Goal: Information Seeking & Learning: Learn about a topic

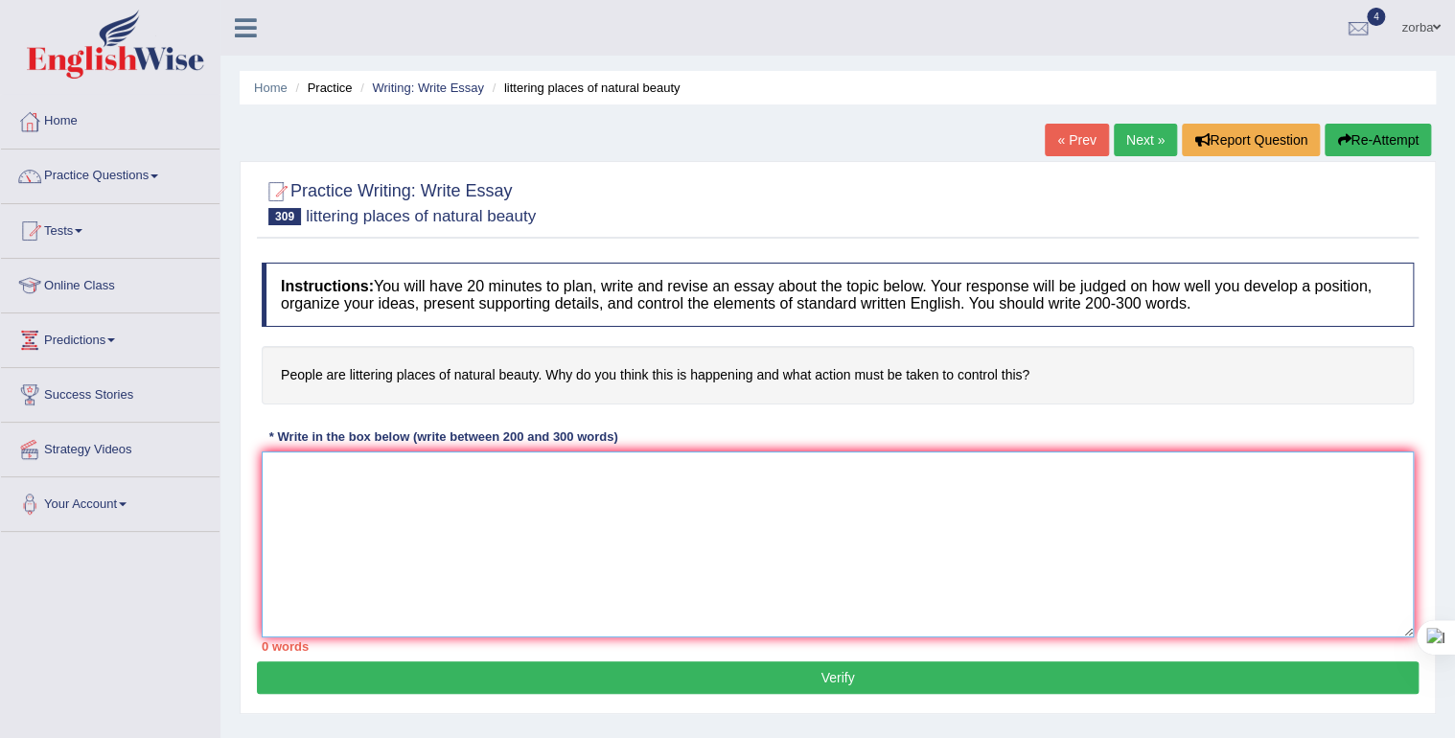
click at [464, 563] on textarea at bounding box center [838, 544] width 1152 height 186
paste textarea "One of the most conspicuous trends of [DATE] world is the colossal upsurge in t…"
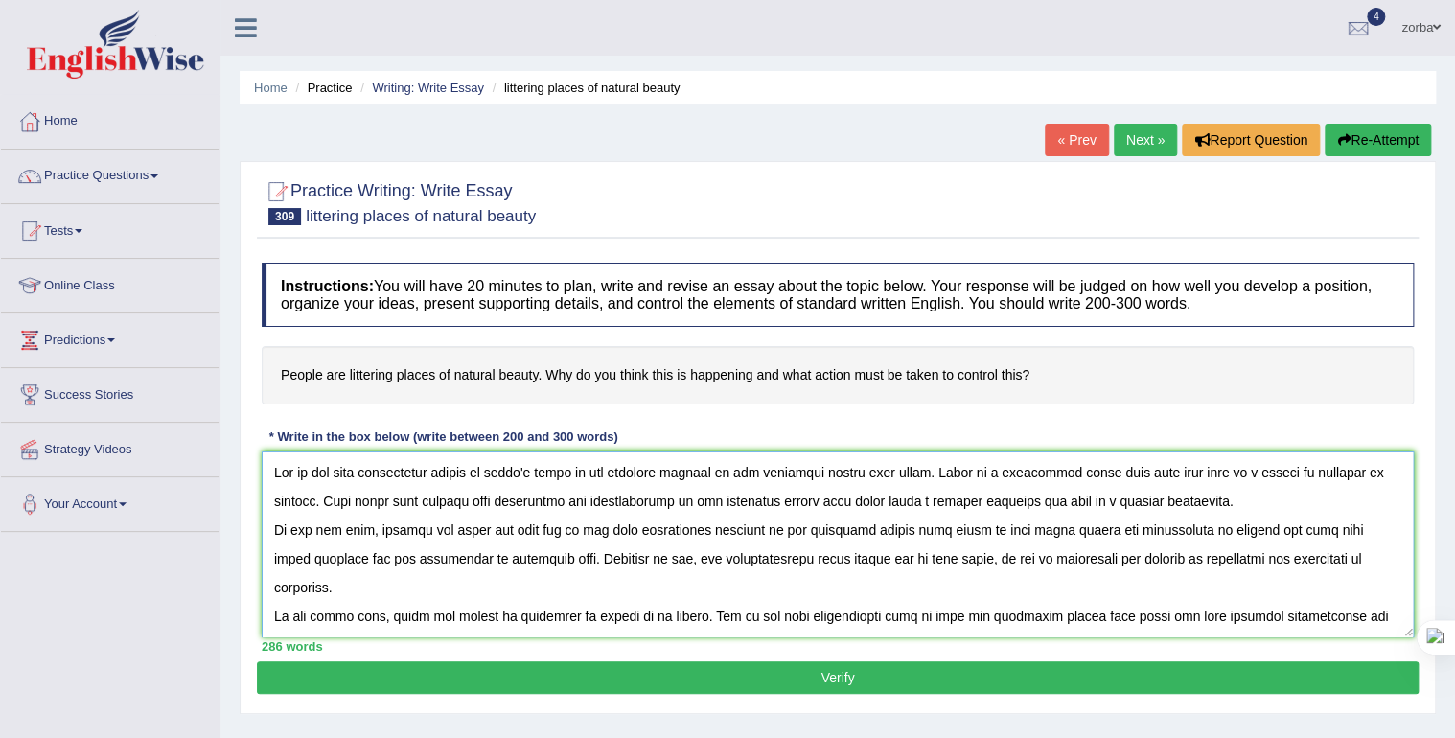
type textarea "One of the most conspicuous trends of [DATE] world is the colossal upsurge in t…"
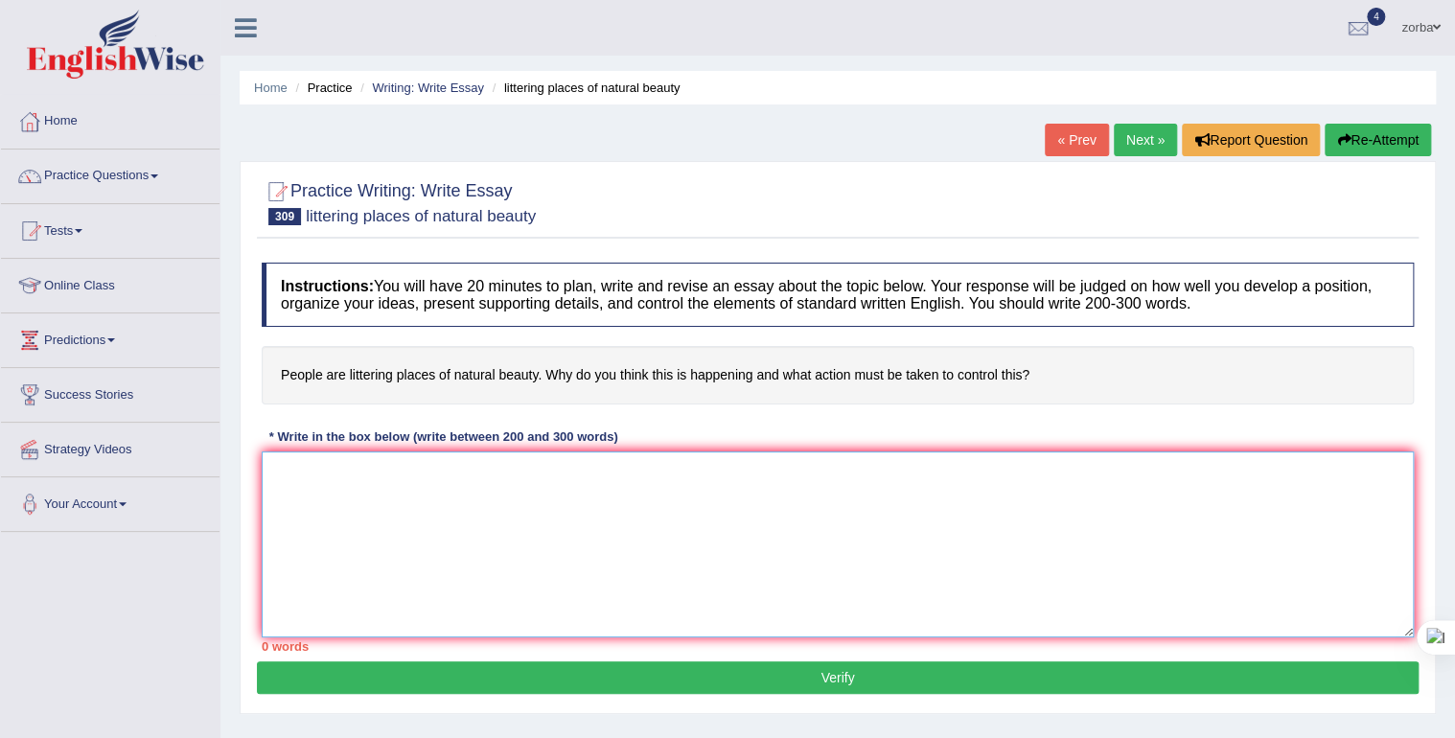
click at [597, 544] on textarea at bounding box center [838, 544] width 1152 height 186
paste textarea "One of the most conspicuous trends of [DATE] world is the colossal upsurge in t…"
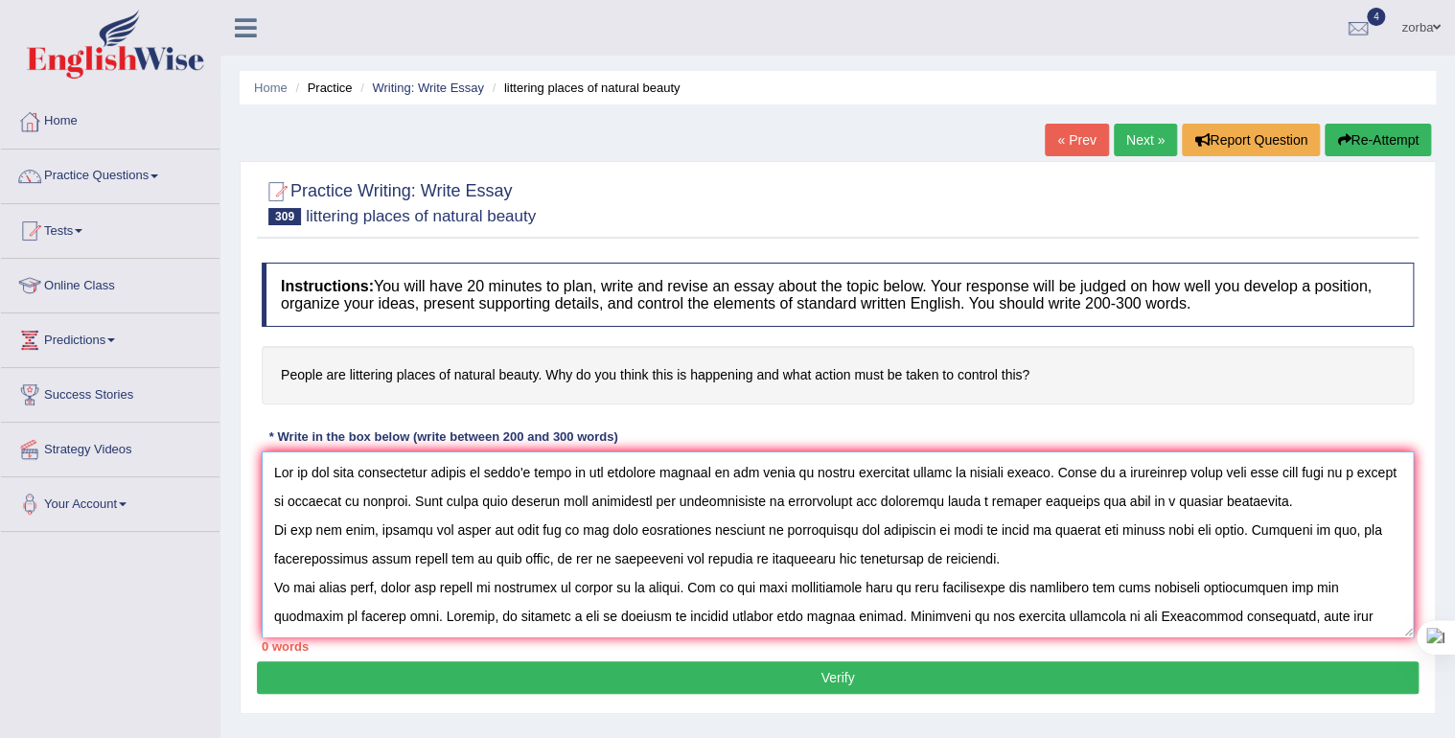
scroll to position [160, 0]
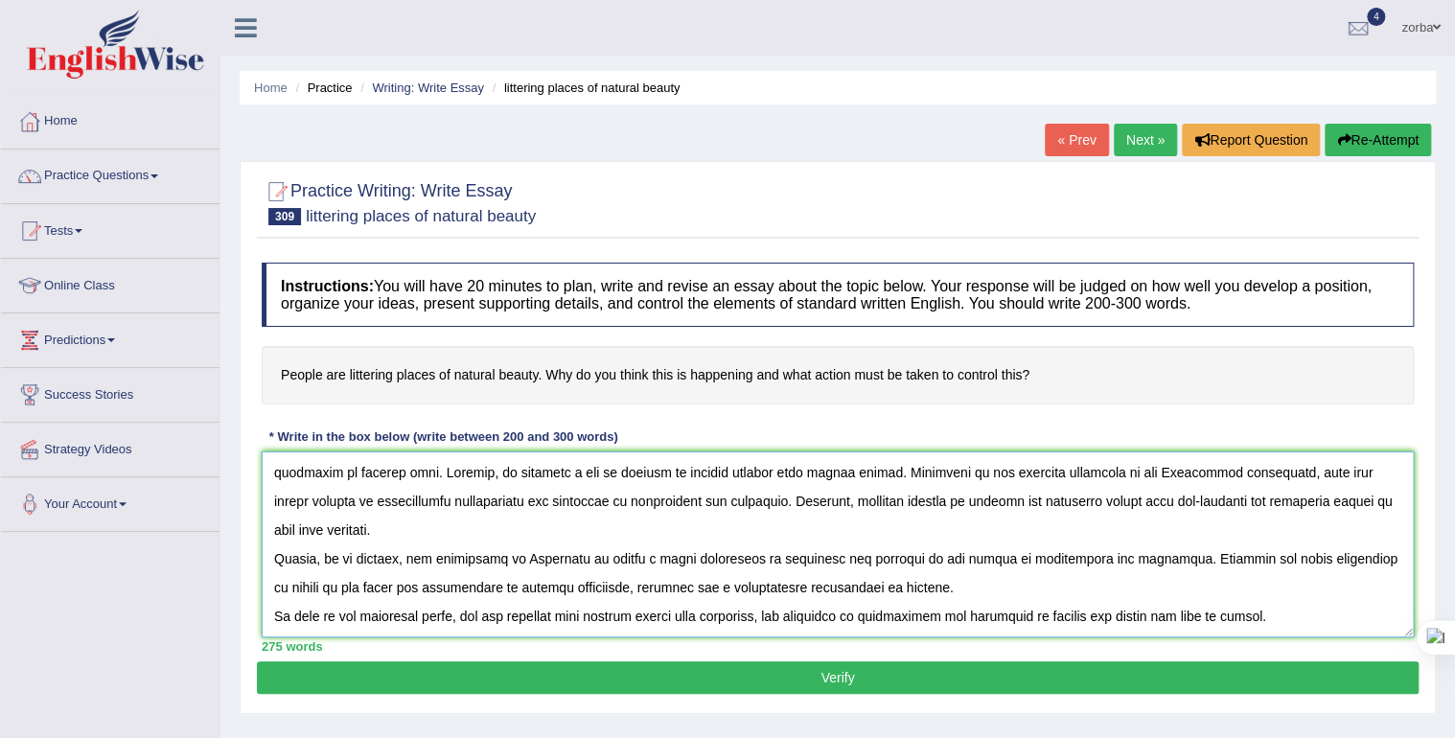
type textarea "One of the most conspicuous trends of [DATE] world is the colossal upsurge in t…"
click at [840, 677] on button "Verify" at bounding box center [838, 677] width 1162 height 33
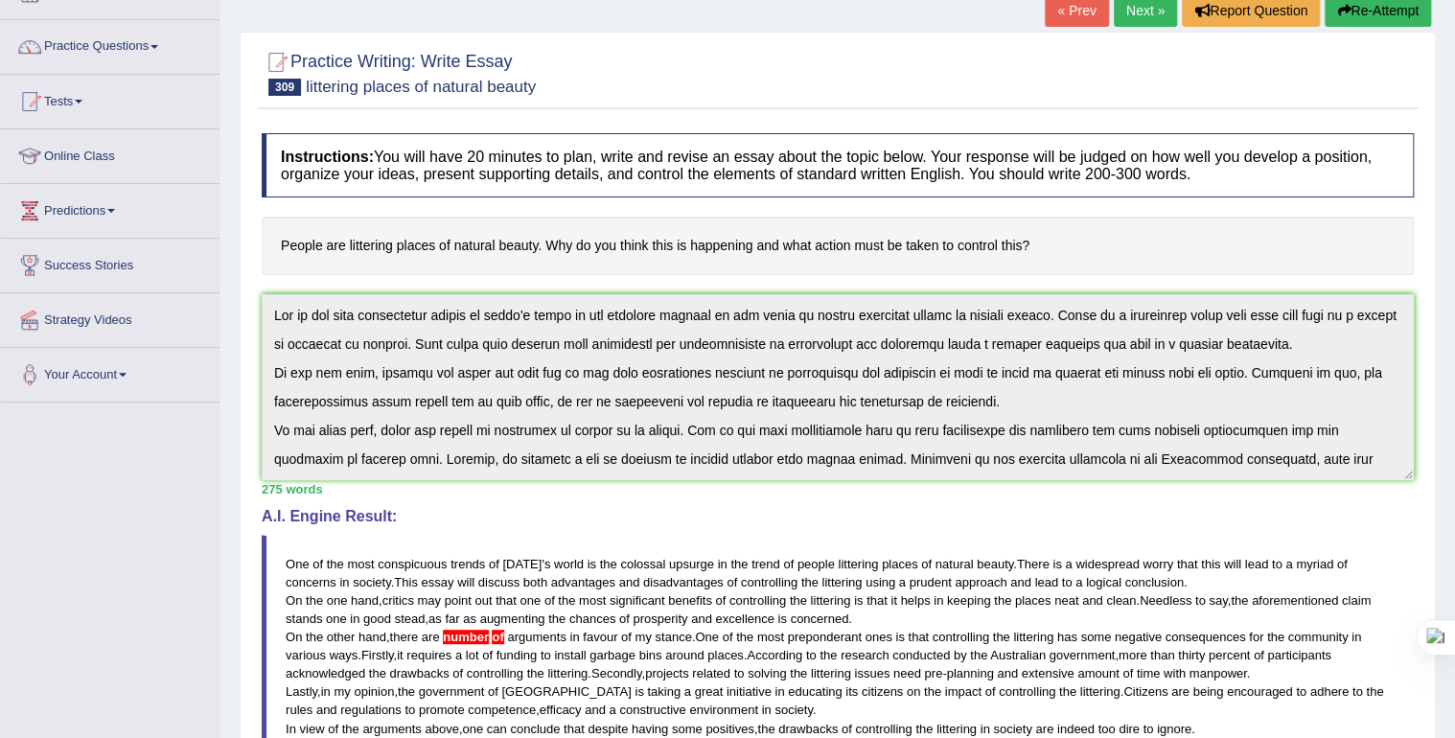
scroll to position [0, 0]
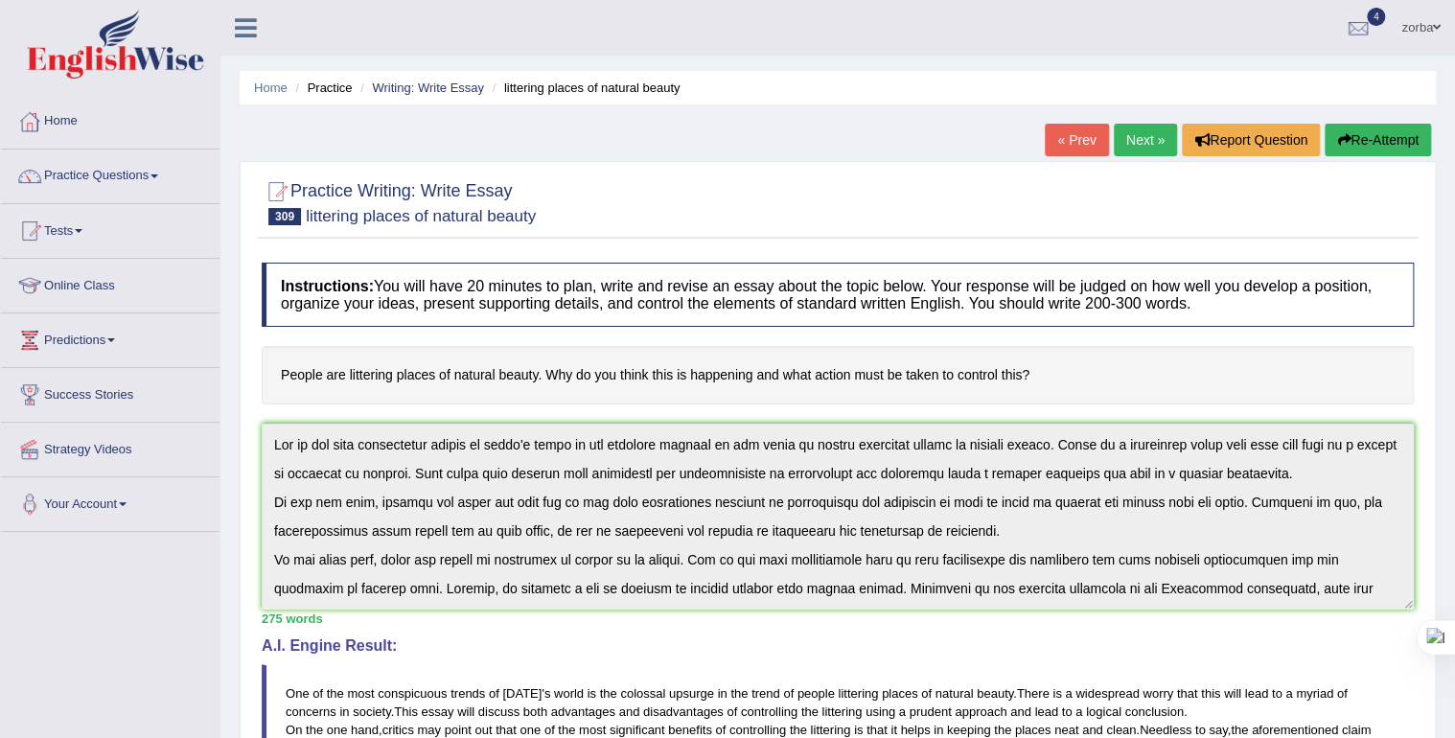
click at [1360, 137] on button "Re-Attempt" at bounding box center [1377, 140] width 106 height 33
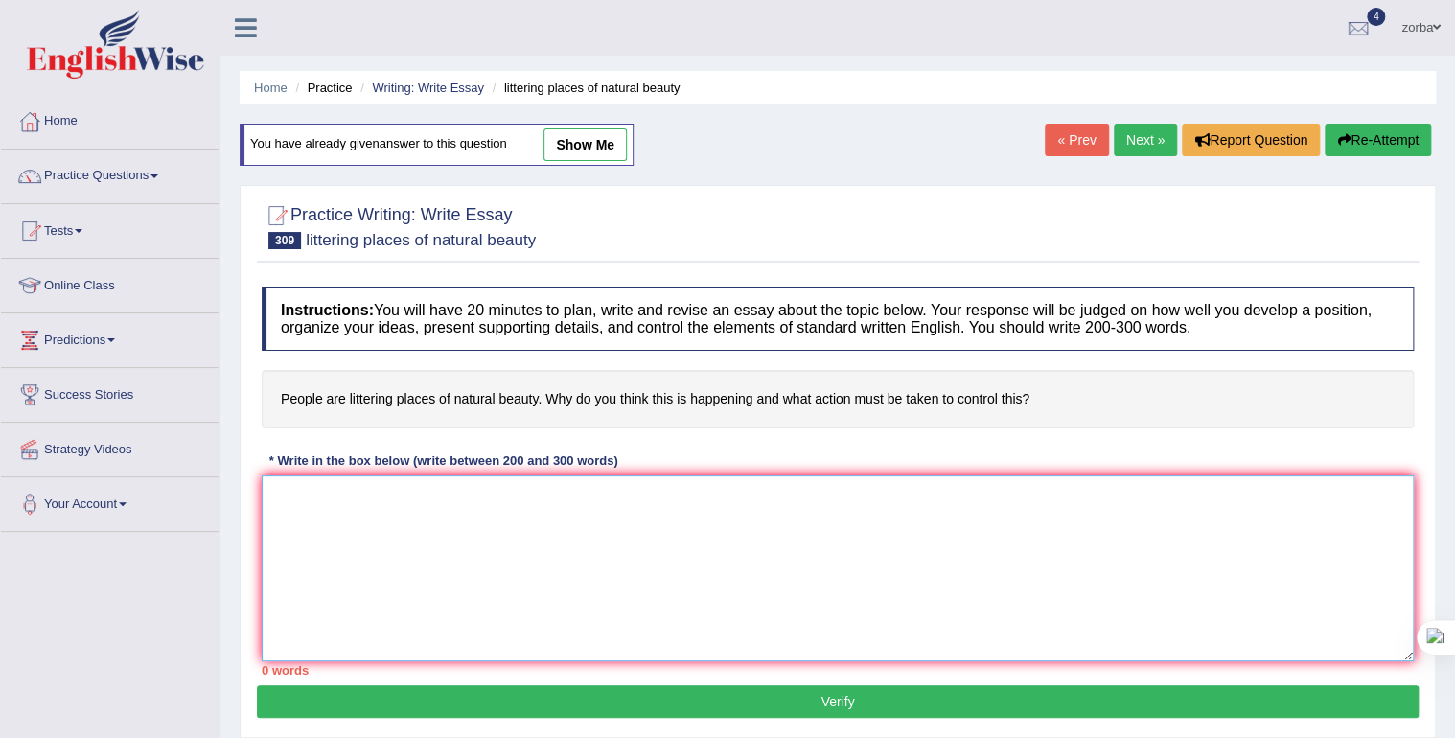
click at [482, 545] on textarea at bounding box center [838, 568] width 1152 height 186
click at [597, 518] on textarea at bounding box center [838, 568] width 1152 height 186
paste textarea "One of the most conspicuous trends of today's world is the colossal upsurge in …"
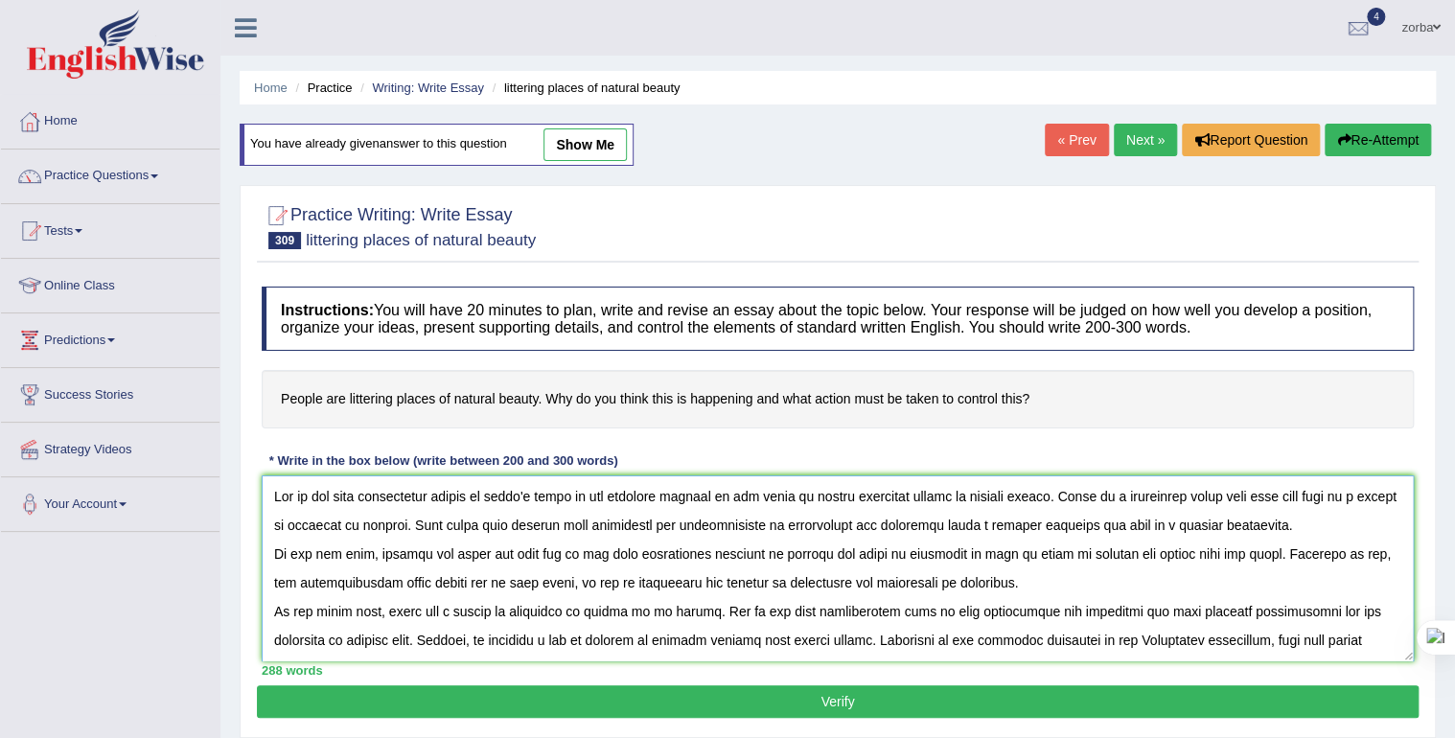
type textarea "One of the most conspicuous trends of today's world is the colossal upsurge in …"
click at [831, 706] on button "Verify" at bounding box center [838, 701] width 1162 height 33
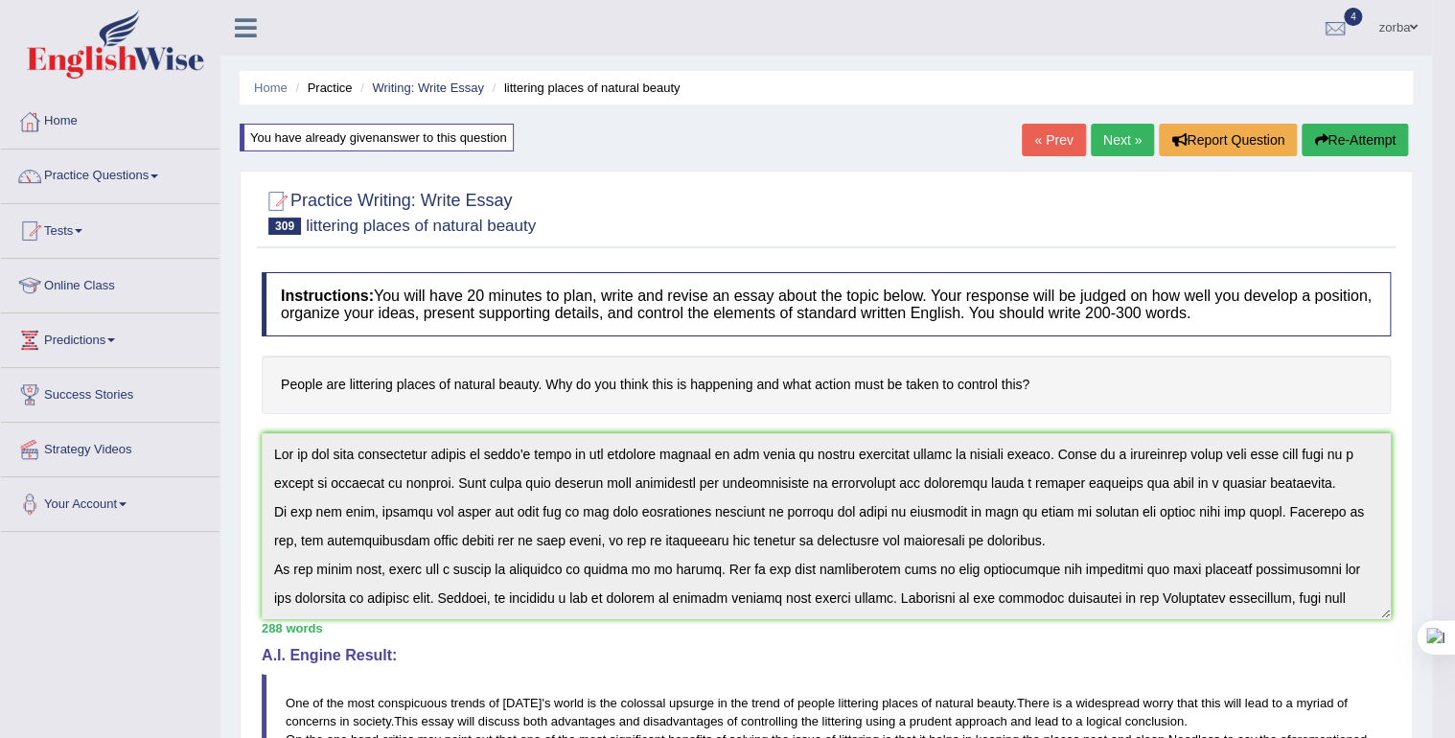
click at [1356, 139] on button "Re-Attempt" at bounding box center [1354, 140] width 106 height 33
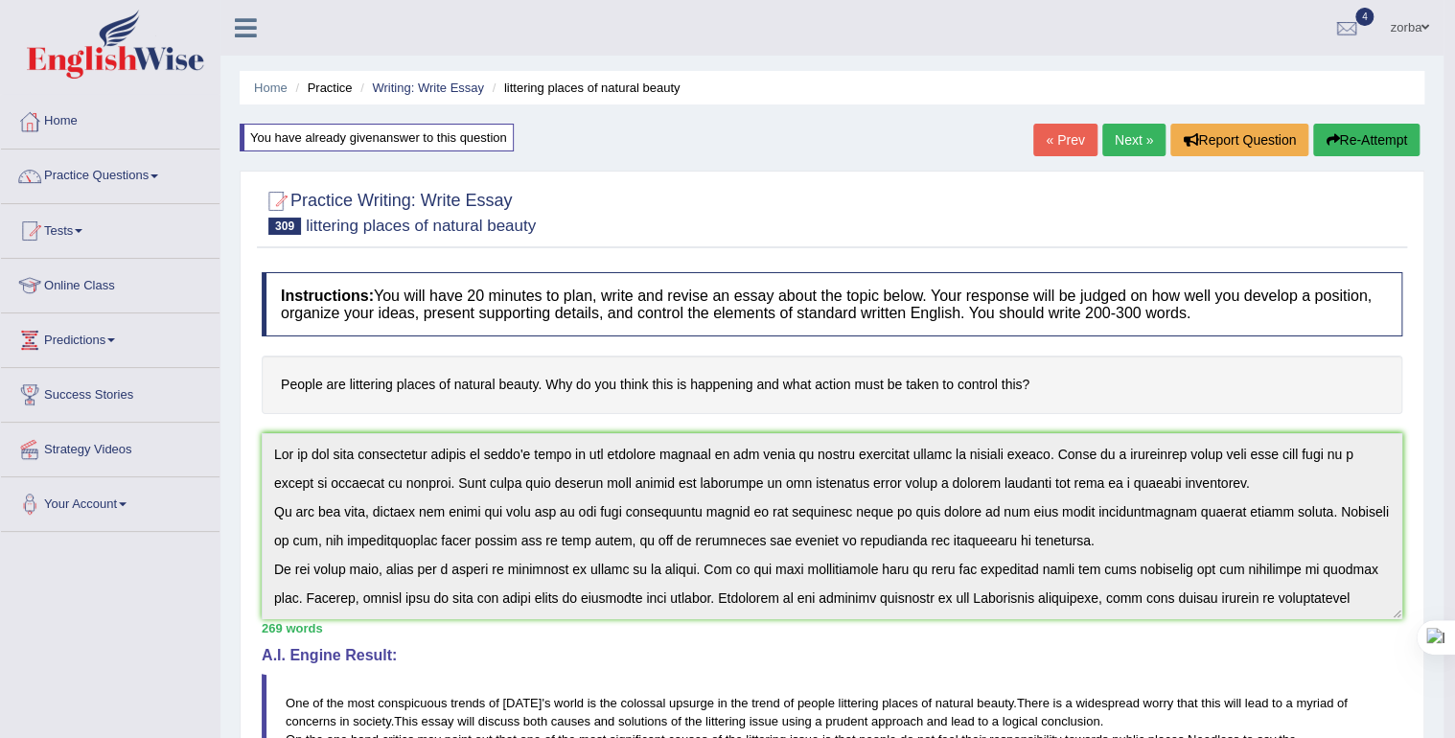
click at [1365, 128] on button "Re-Attempt" at bounding box center [1366, 140] width 106 height 33
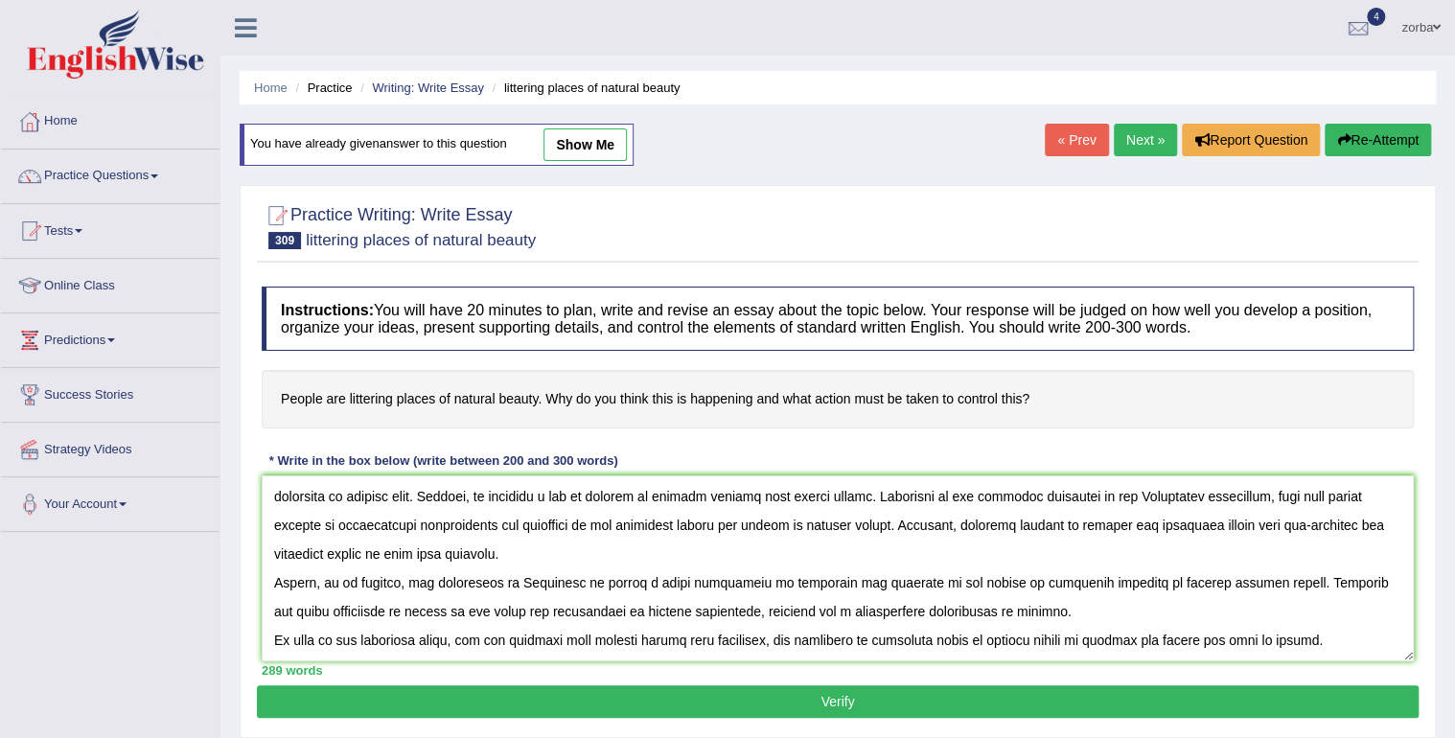
type textarea "One of the most conspicuous trends of today's world is the colossal upsurge in …"
click at [912, 697] on button "Verify" at bounding box center [838, 701] width 1162 height 33
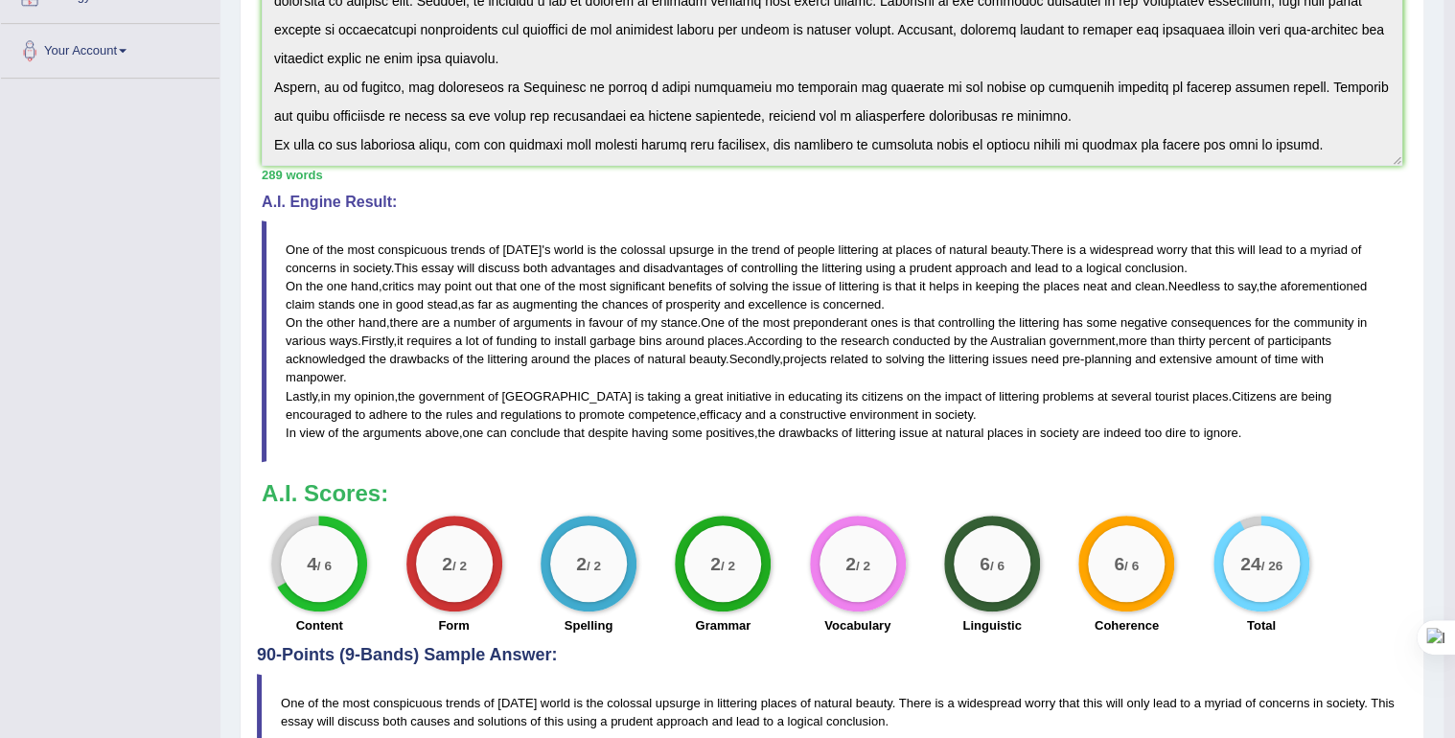
scroll to position [460, 0]
